Goal: Task Accomplishment & Management: Use online tool/utility

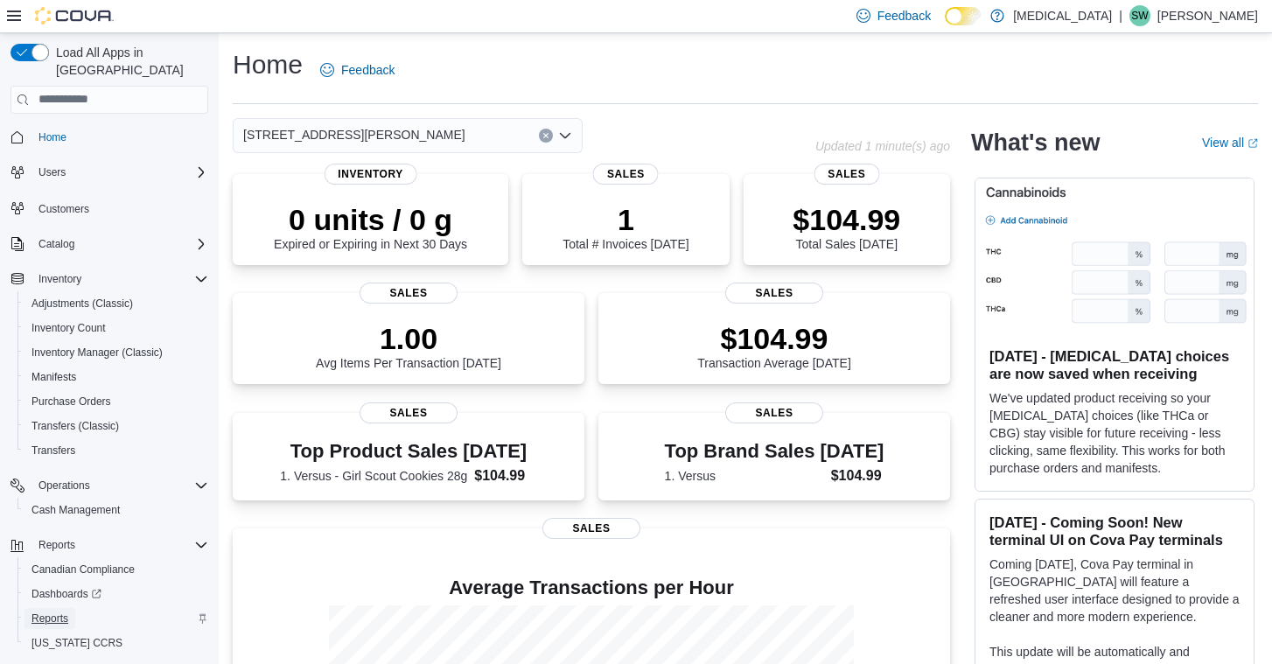
click at [54, 612] on span "Reports" at bounding box center [49, 619] width 37 height 14
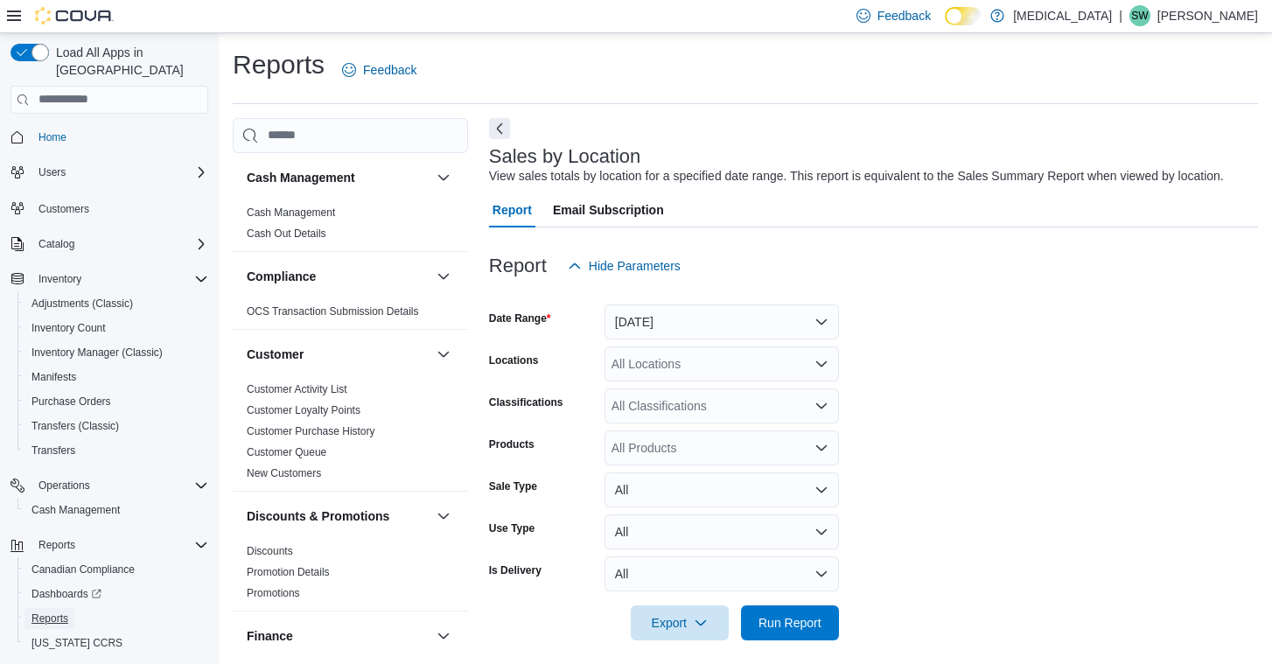
scroll to position [30, 0]
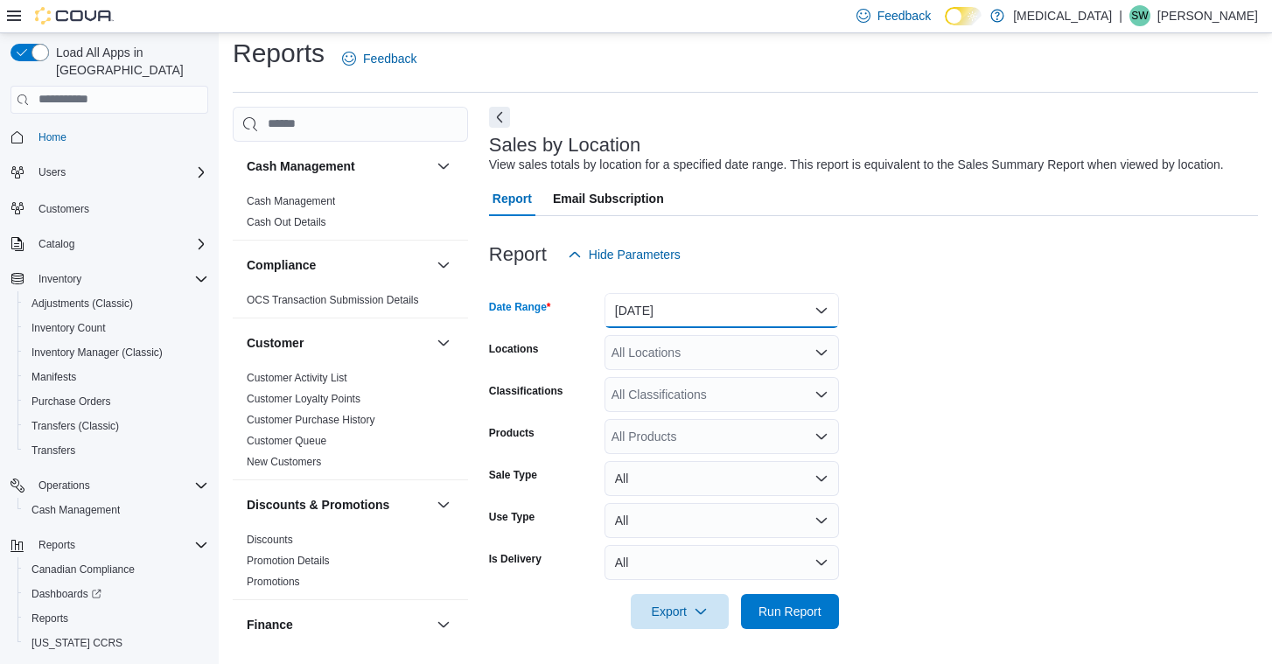
click at [738, 297] on button "[DATE]" at bounding box center [722, 310] width 234 height 35
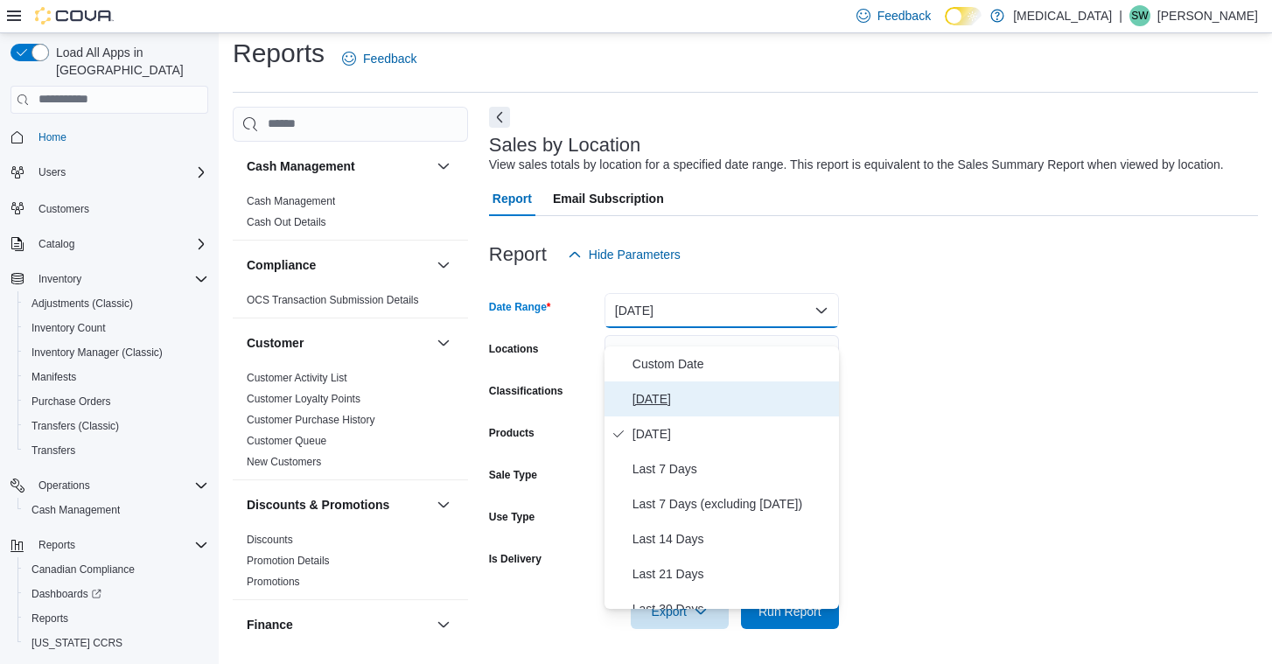
click at [725, 388] on span "[DATE]" at bounding box center [732, 398] width 199 height 21
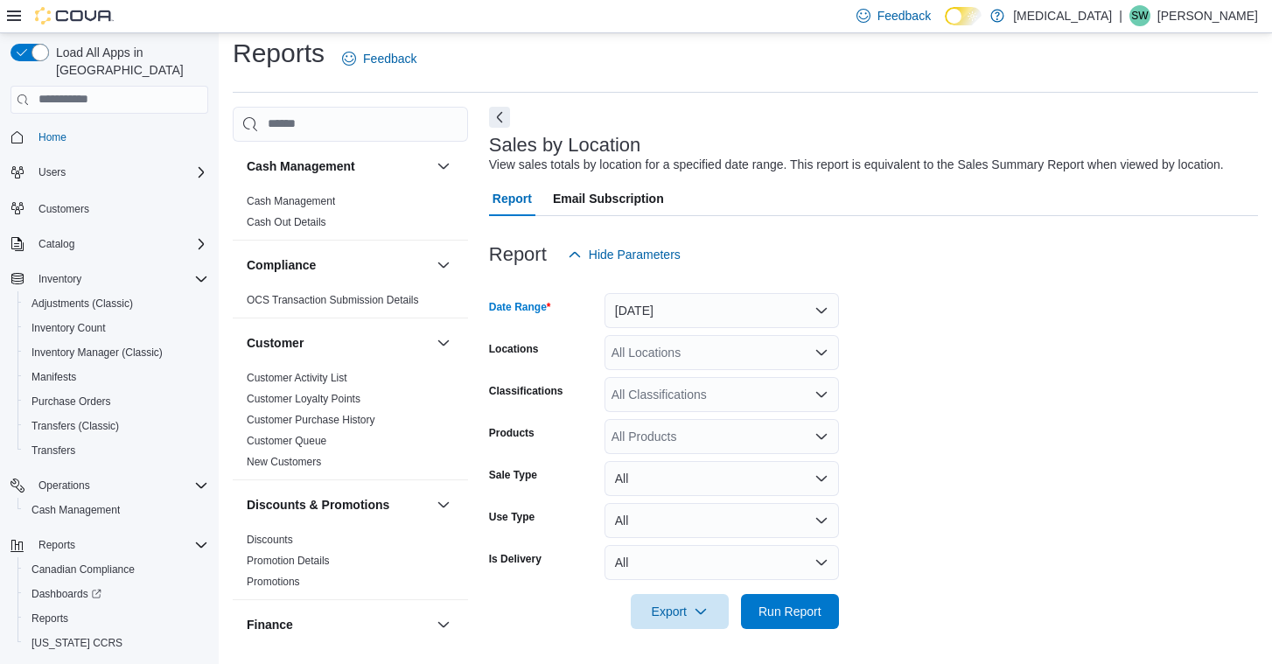
click at [933, 390] on form "Date Range [DATE] Locations All Locations Classifications All Classifications P…" at bounding box center [873, 450] width 769 height 357
click at [783, 612] on span "Run Report" at bounding box center [790, 610] width 63 height 17
